Goal: Check status: Check status

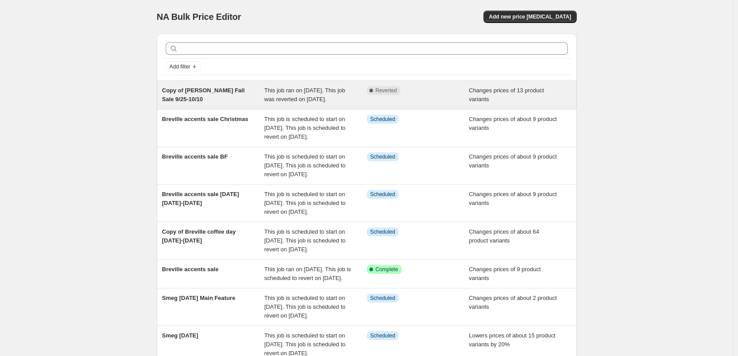
click at [216, 91] on span "Copy of [PERSON_NAME] Fall Sale 9/25-10/10" at bounding box center [203, 94] width 83 height 15
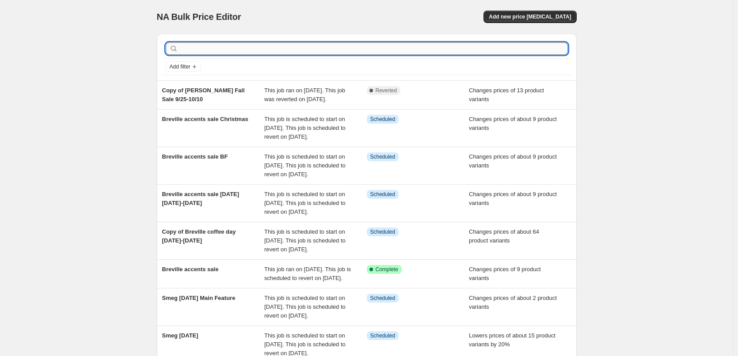
click at [246, 44] on input "text" at bounding box center [374, 48] width 388 height 12
type input "de'lo"
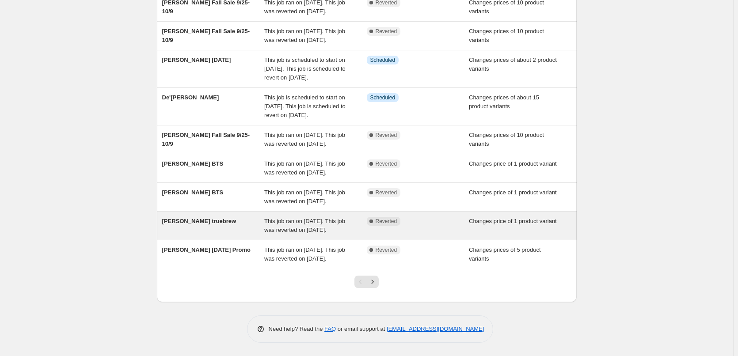
scroll to position [196, 0]
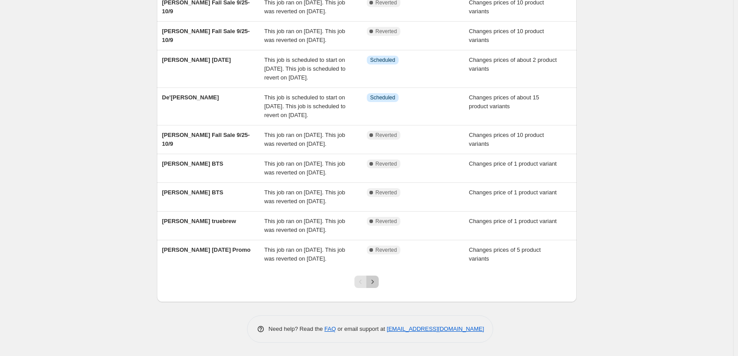
click at [376, 281] on icon "Next" at bounding box center [372, 281] width 9 height 9
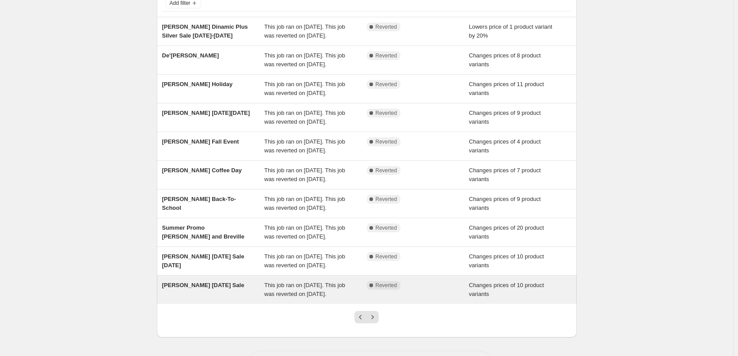
scroll to position [152, 0]
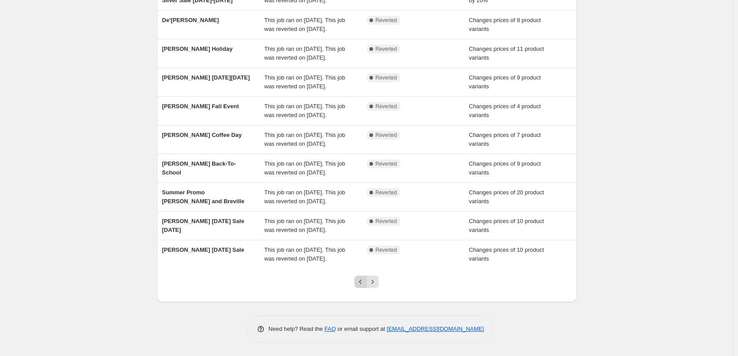
click at [361, 284] on icon "Previous" at bounding box center [360, 281] width 9 height 9
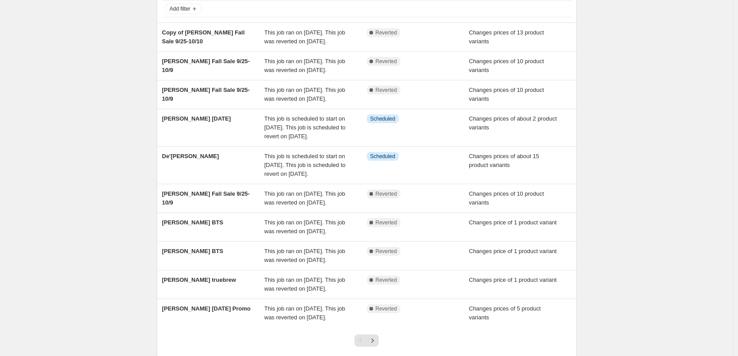
scroll to position [0, 0]
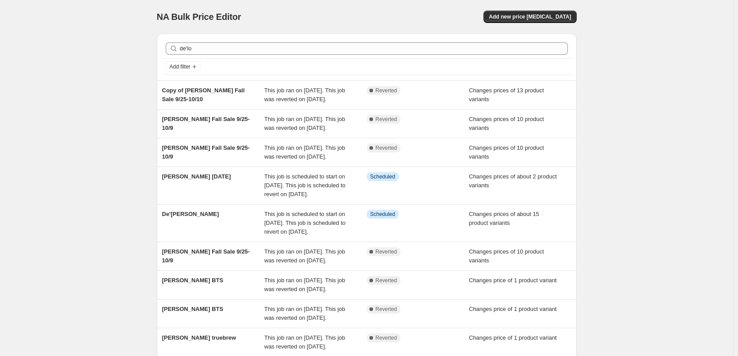
click at [646, 105] on div "NA Bulk Price Editor. This page is ready NA Bulk Price Editor Add new price [ME…" at bounding box center [366, 236] width 733 height 473
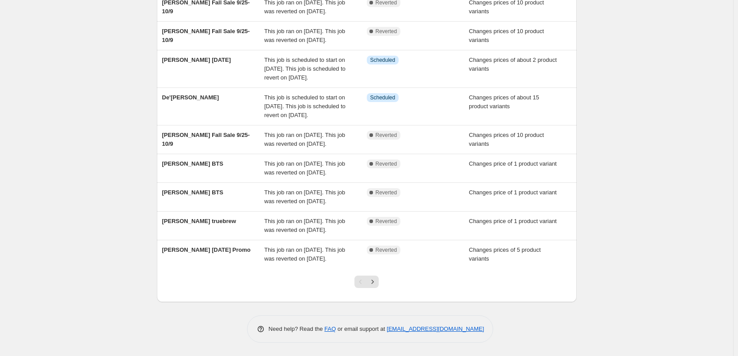
scroll to position [196, 0]
click at [374, 282] on icon "Next" at bounding box center [372, 281] width 9 height 9
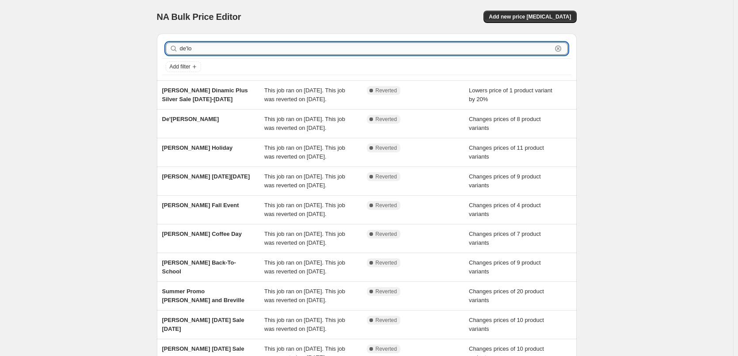
click at [211, 48] on input "de'lo" at bounding box center [366, 48] width 372 height 12
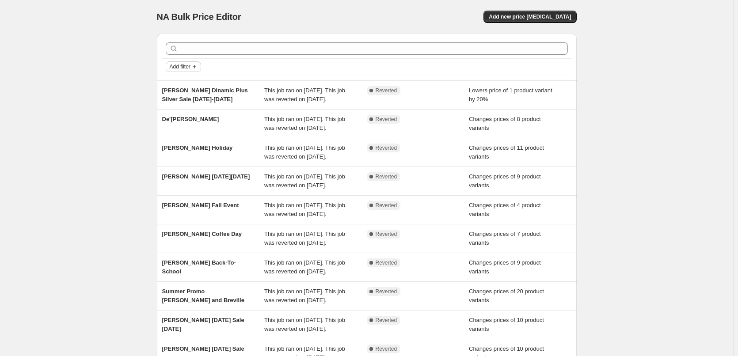
click at [195, 65] on icon "Add filter" at bounding box center [194, 66] width 7 height 7
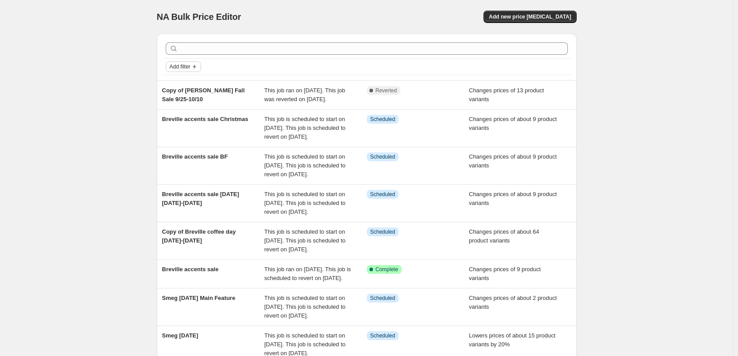
click at [187, 69] on span "Add filter" at bounding box center [180, 66] width 21 height 7
click at [186, 84] on span "Job status" at bounding box center [186, 84] width 26 height 7
click at [177, 86] on input "Pending" at bounding box center [177, 85] width 7 height 7
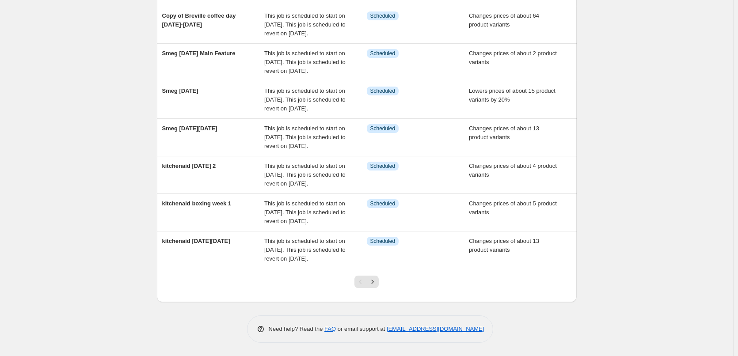
scroll to position [276, 0]
click at [376, 283] on icon "Next" at bounding box center [372, 281] width 9 height 9
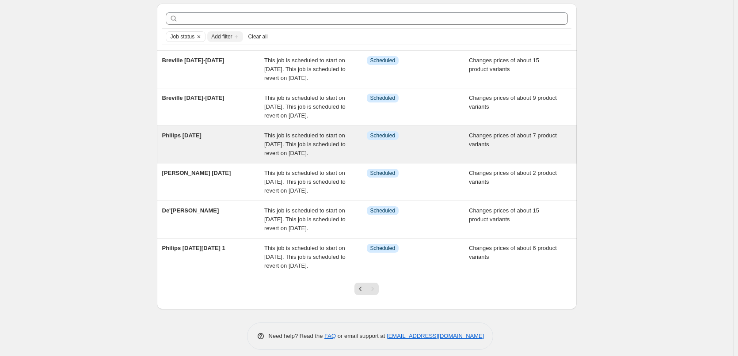
scroll to position [44, 0]
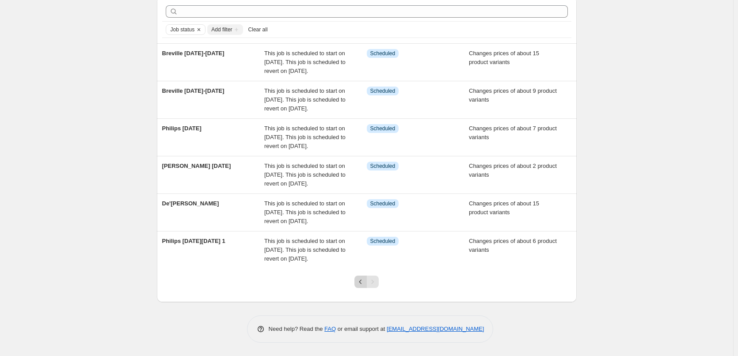
click at [365, 286] on icon "Previous" at bounding box center [360, 281] width 9 height 9
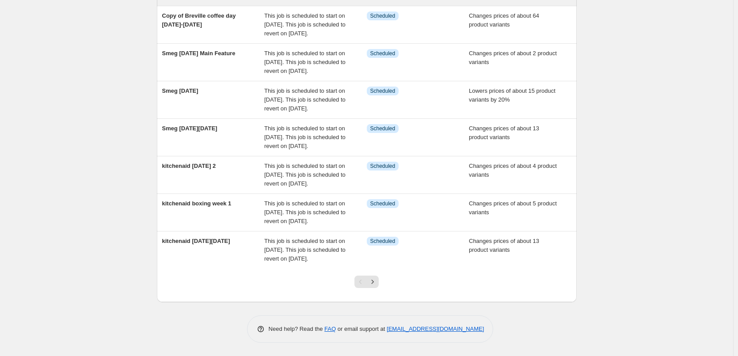
scroll to position [265, 0]
